Goal: Task Accomplishment & Management: Complete application form

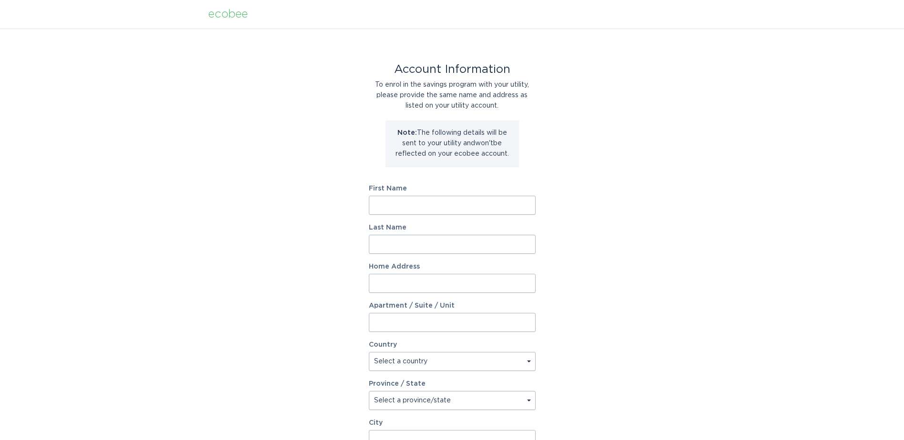
click at [419, 215] on form "First Name Last Name Home Address Apartment / Suite / Unit Country Select a cou…" at bounding box center [452, 351] width 167 height 332
click at [419, 207] on input "First Name" at bounding box center [452, 205] width 167 height 19
type input "Erica"
type input "Havner"
type input "4219 Pescadero Dr"
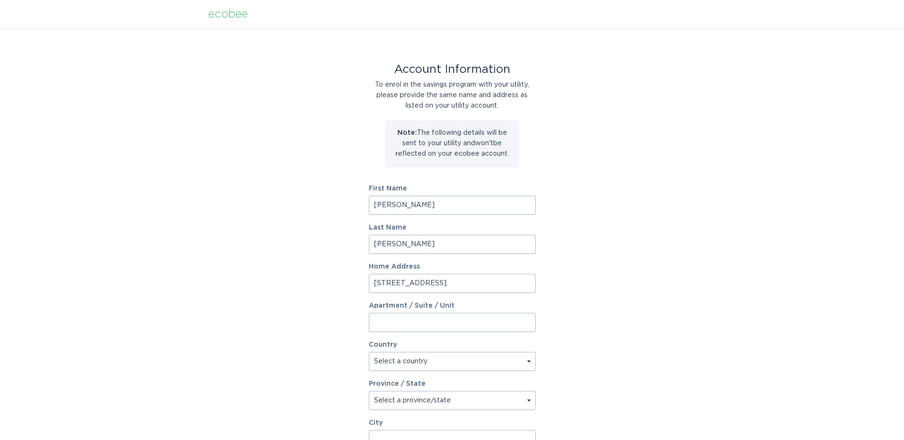
select select "US"
select select "IN"
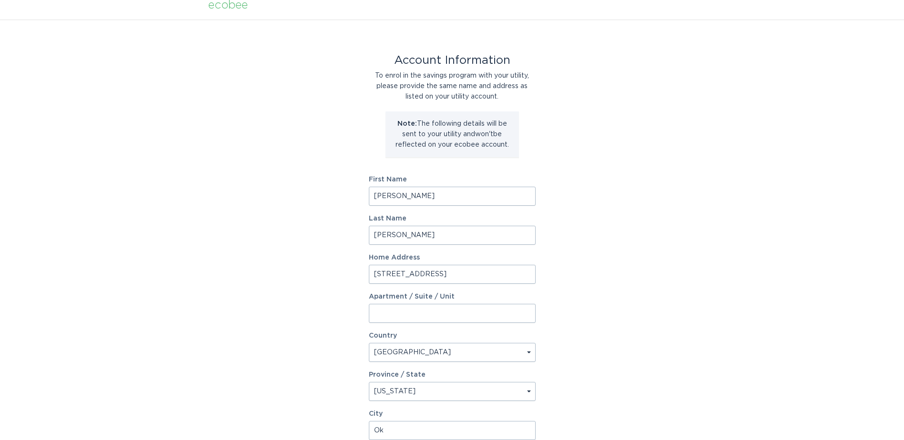
type input "O"
type input "Plainfield"
drag, startPoint x: 742, startPoint y: 122, endPoint x: 732, endPoint y: 122, distance: 9.5
click at [739, 122] on div "Account Information To enrol in the savings program with your utility, please p…" at bounding box center [452, 283] width 904 height 527
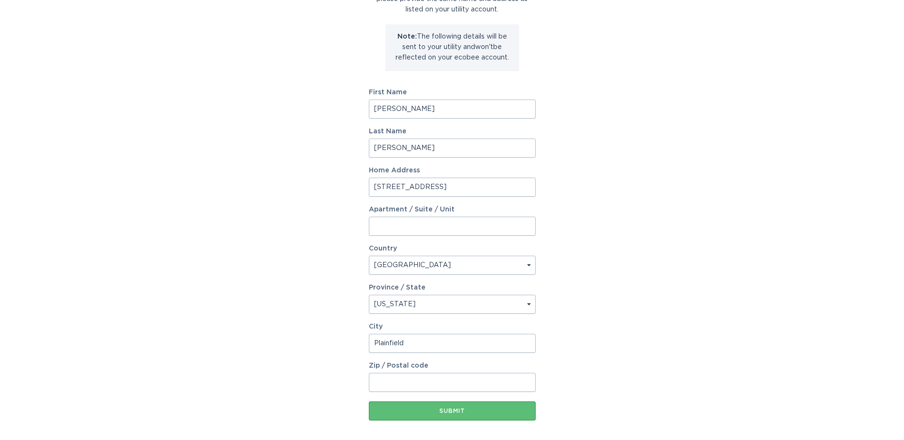
scroll to position [140, 0]
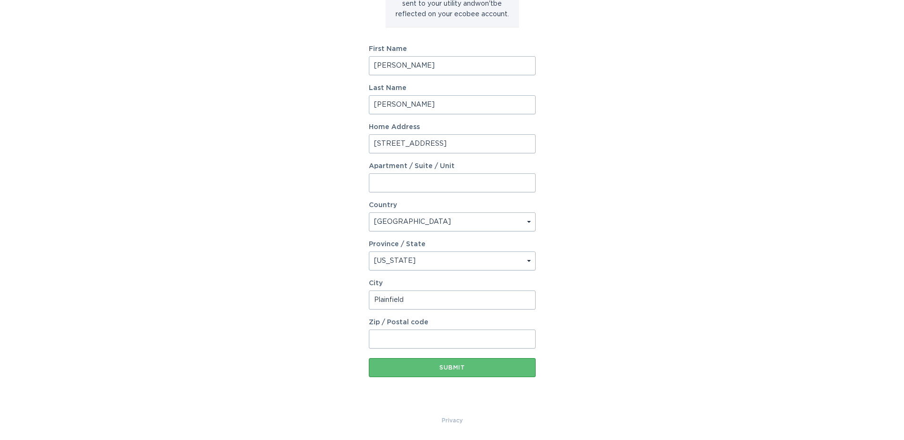
click at [429, 342] on input "Zip / Postal code" at bounding box center [452, 339] width 167 height 19
type input "46168"
click at [369, 358] on button "Submit" at bounding box center [452, 367] width 167 height 19
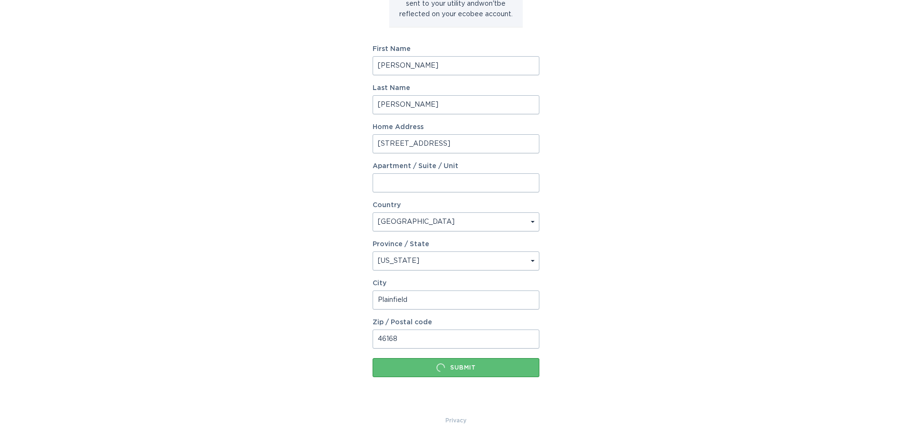
scroll to position [0, 0]
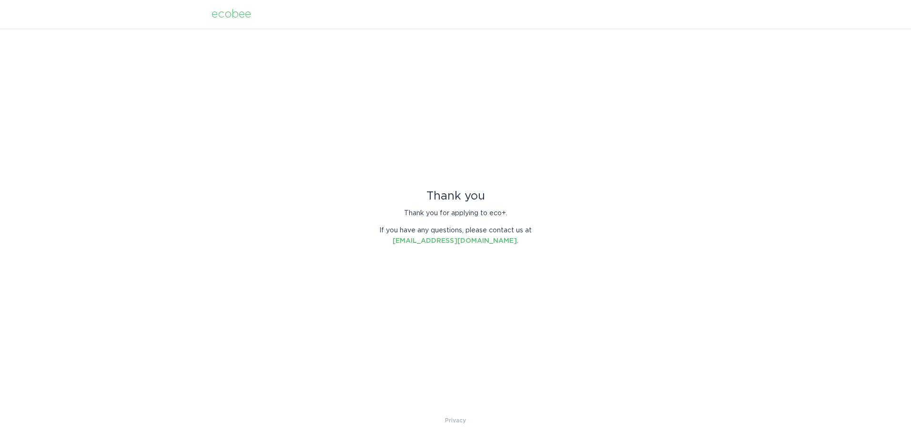
click at [383, 373] on div "Thank you Thank you for applying to eco+. If you have any questions, please con…" at bounding box center [455, 222] width 911 height 387
